Goal: Transaction & Acquisition: Purchase product/service

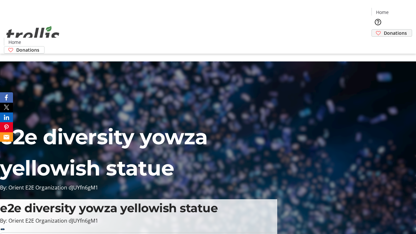
click at [384, 30] on span "Donations" at bounding box center [395, 33] width 23 height 7
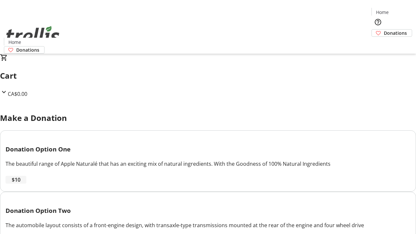
click at [20, 184] on span "$10" at bounding box center [16, 180] width 9 height 8
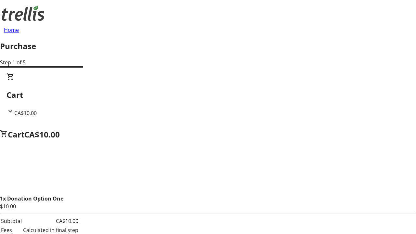
select select "CA"
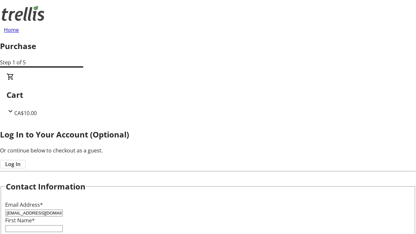
type input "[EMAIL_ADDRESS][DOMAIN_NAME]"
type input "Viva"
type input "[PERSON_NAME]"
type input "[STREET_ADDRESS][PERSON_NAME]"
type input "Kelowna"
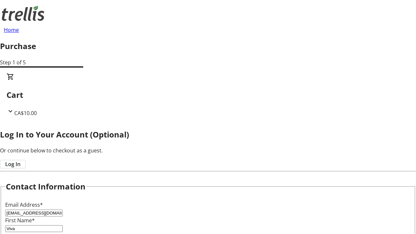
select select "BC"
type input "Kelowna"
type input "V1Y 0C2"
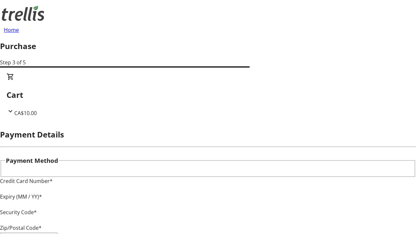
type input "V1Y 0C2"
